Goal: Task Accomplishment & Management: Manage account settings

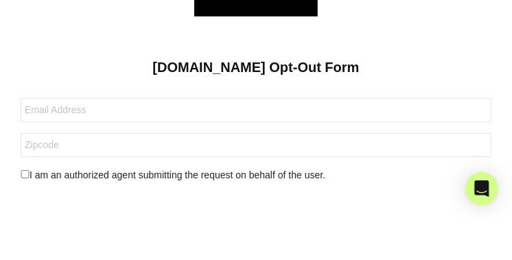
scroll to position [174, 0]
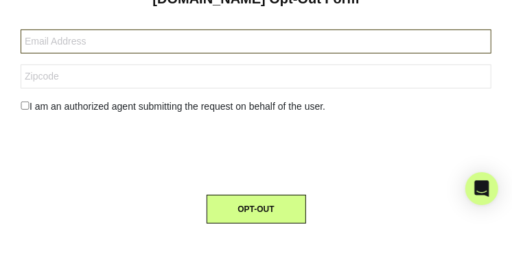
click at [38, 39] on input "text" at bounding box center [256, 42] width 471 height 24
type input "[EMAIL_ADDRESS][DOMAIN_NAME]"
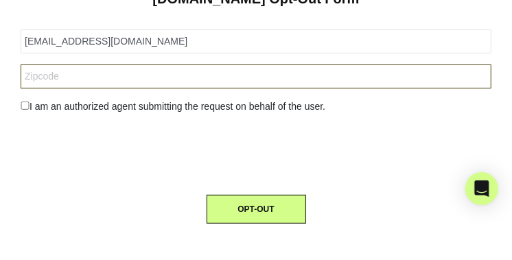
click at [37, 75] on input "text" at bounding box center [256, 77] width 471 height 24
type input "22030"
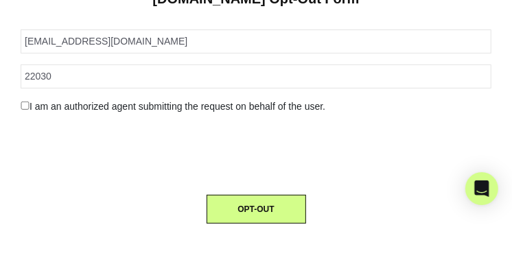
click at [27, 102] on input "checkbox" at bounding box center [25, 106] width 9 height 8
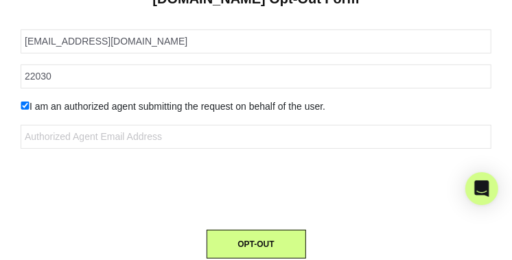
click at [25, 104] on input "checkbox" at bounding box center [25, 106] width 9 height 8
checkbox input "false"
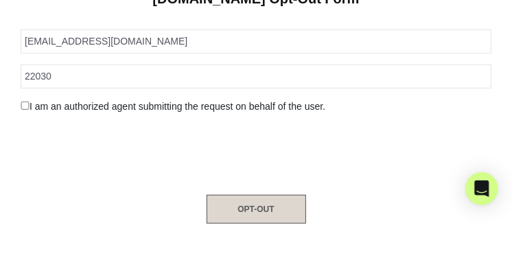
click at [260, 207] on button "OPT-OUT" at bounding box center [257, 209] width 100 height 29
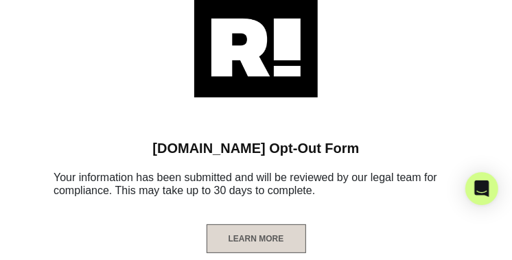
scroll to position [44, 0]
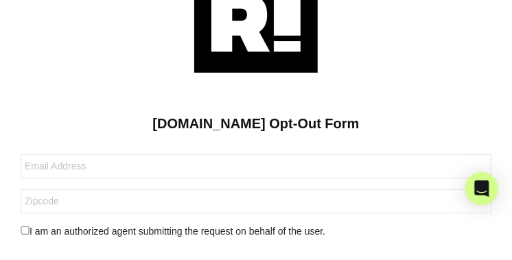
scroll to position [69, 0]
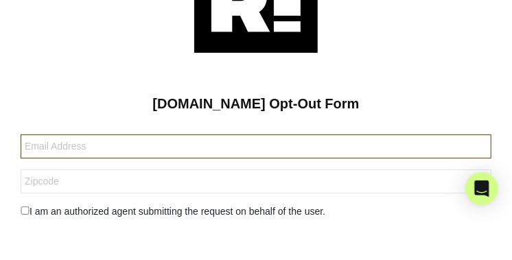
click at [36, 147] on input "text" at bounding box center [256, 147] width 471 height 24
type input "[EMAIL_ADDRESS][DOMAIN_NAME]"
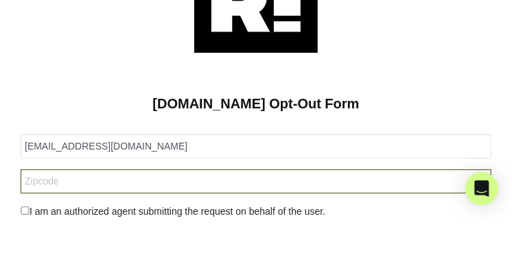
type input "22030"
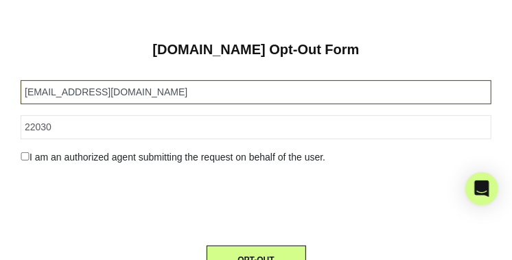
scroll to position [137, 0]
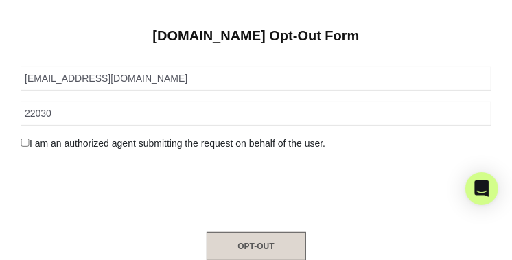
click at [228, 245] on button "OPT-OUT" at bounding box center [257, 246] width 100 height 29
